Goal: Transaction & Acquisition: Purchase product/service

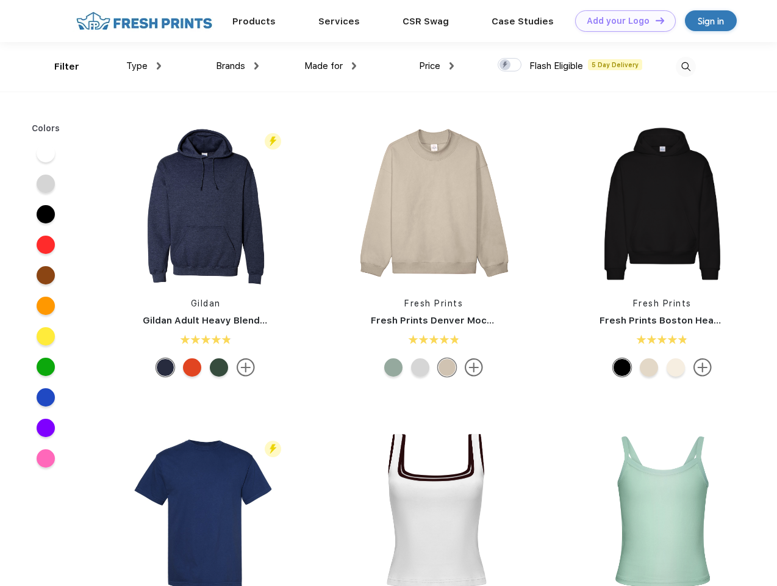
scroll to position [1, 0]
click at [621, 21] on link "Add your Logo Design Tool" at bounding box center [625, 20] width 101 height 21
click at [0, 0] on div "Design Tool" at bounding box center [0, 0] width 0 height 0
click at [654, 20] on link "Add your Logo Design Tool" at bounding box center [625, 20] width 101 height 21
click at [59, 66] on div "Filter" at bounding box center [66, 67] width 25 height 14
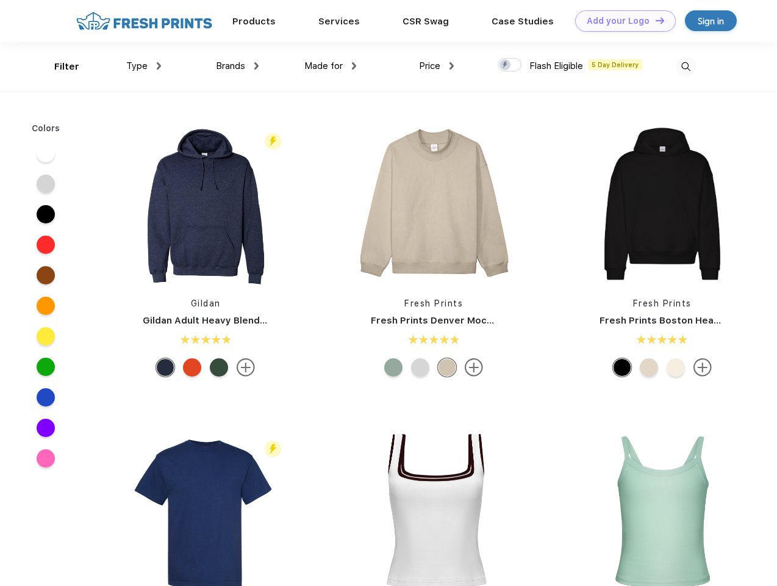
click at [144, 66] on span "Type" at bounding box center [136, 65] width 21 height 11
click at [237, 66] on span "Brands" at bounding box center [230, 65] width 29 height 11
click at [331, 66] on span "Made for" at bounding box center [323, 65] width 38 height 11
click at [437, 66] on span "Price" at bounding box center [429, 65] width 21 height 11
click at [510, 65] on div at bounding box center [510, 64] width 24 height 13
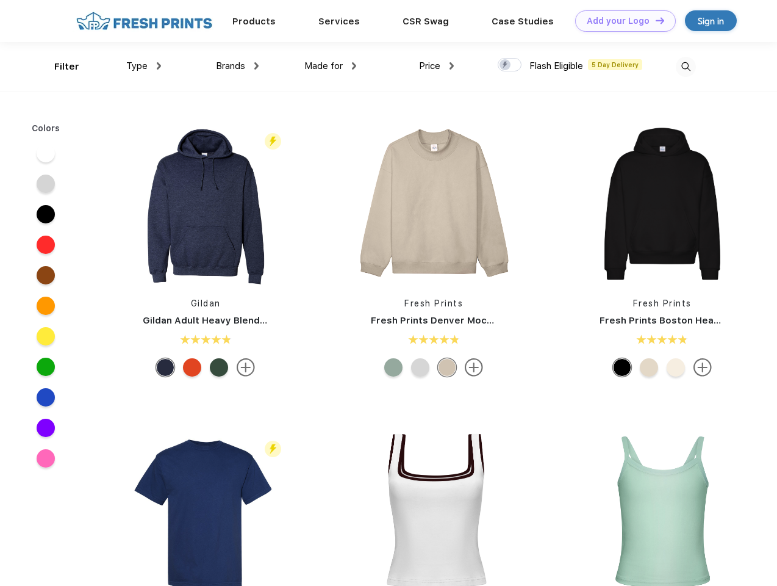
click at [506, 65] on input "checkbox" at bounding box center [502, 61] width 8 height 8
click at [686, 66] on img at bounding box center [686, 67] width 20 height 20
